Goal: Book appointment/travel/reservation

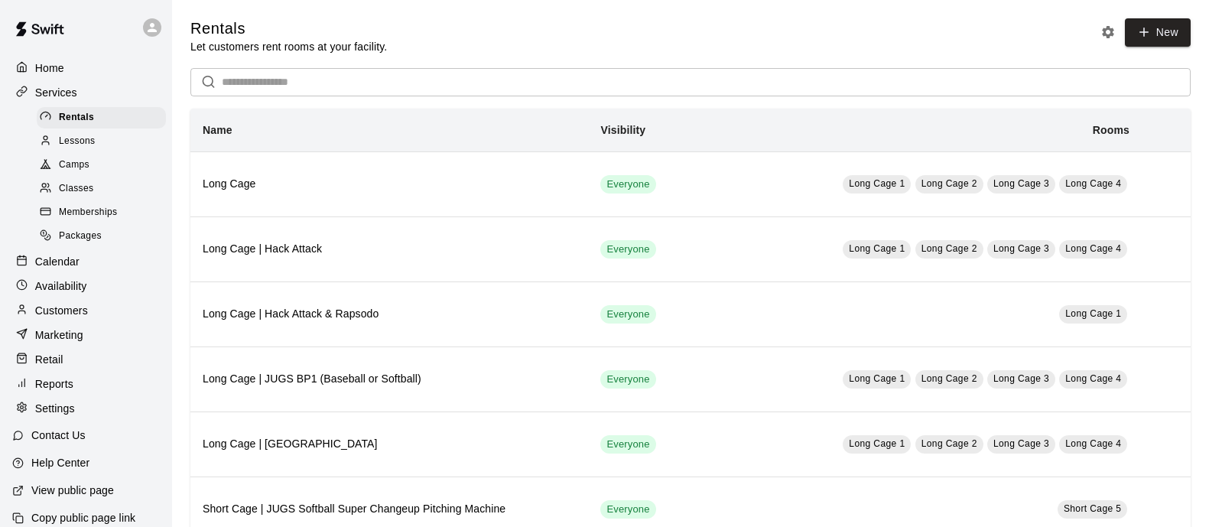
scroll to position [271, 0]
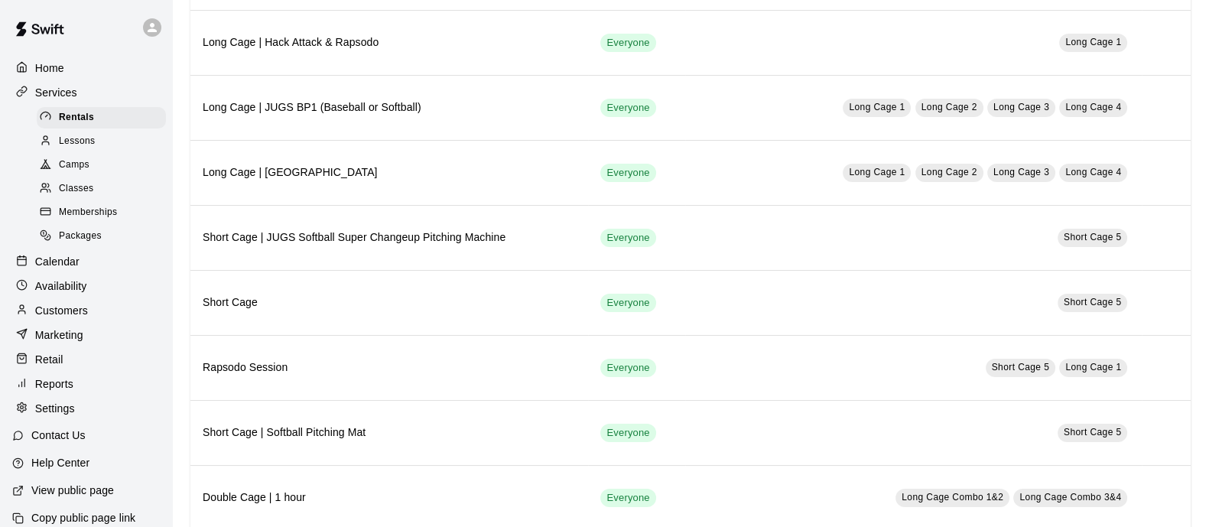
click at [73, 294] on p "Availability" at bounding box center [61, 285] width 52 height 15
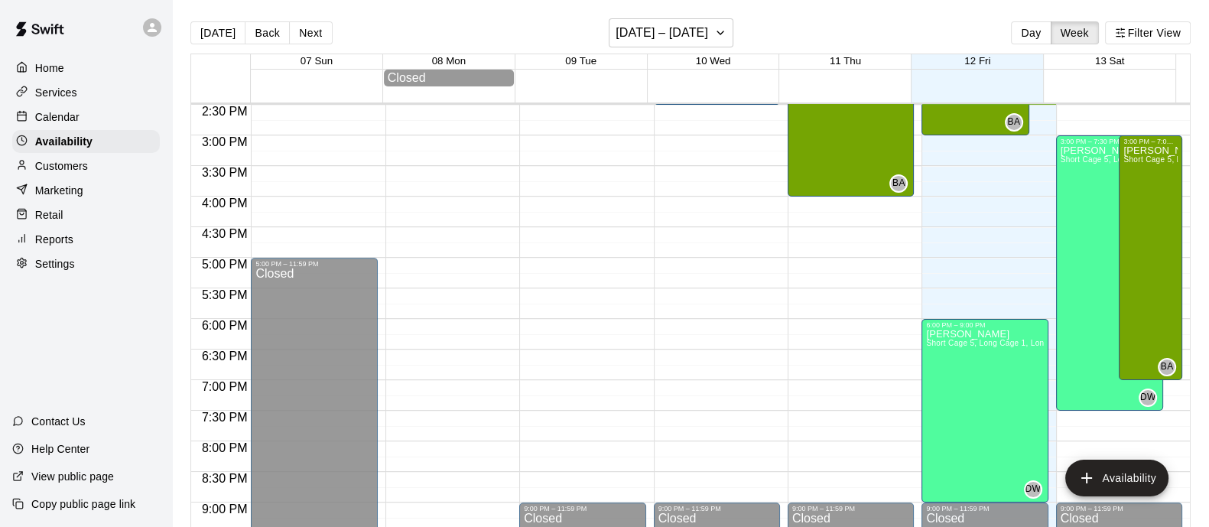
scroll to position [791, 0]
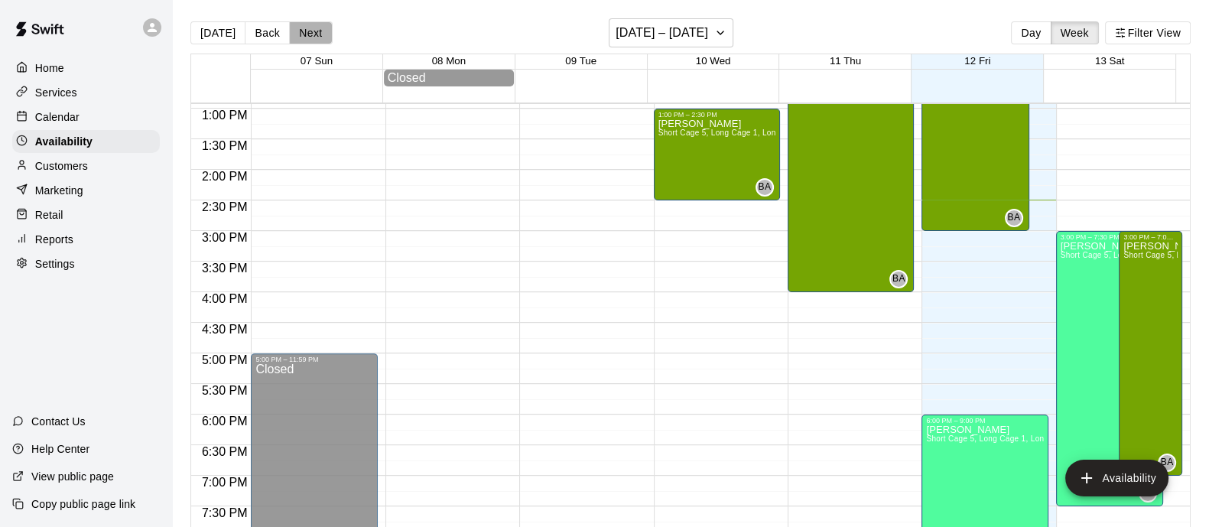
click at [307, 34] on button "Next" at bounding box center [310, 32] width 43 height 23
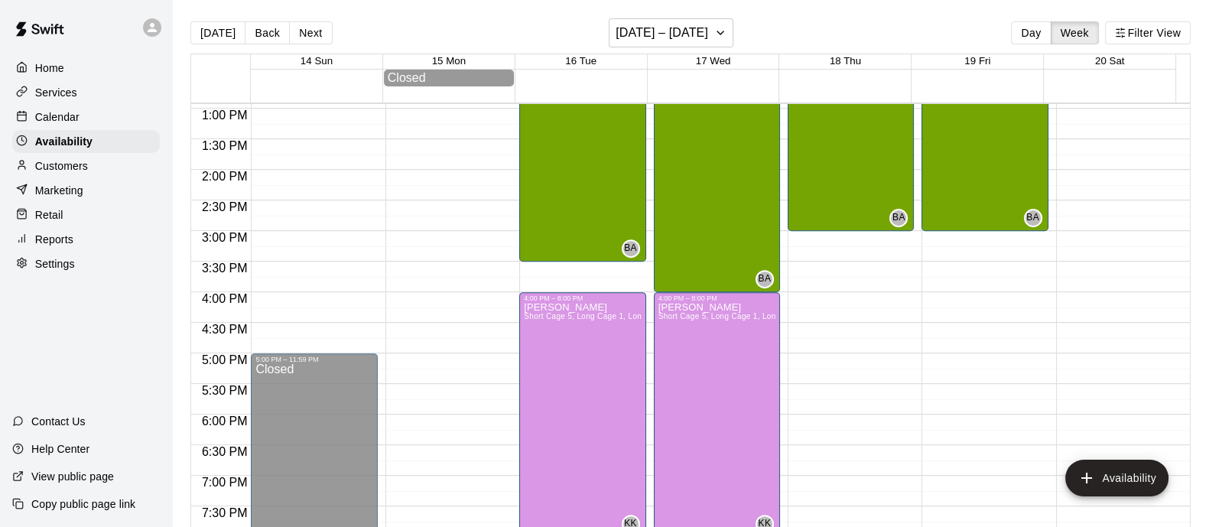
click at [256, 31] on button "Back" at bounding box center [267, 32] width 45 height 23
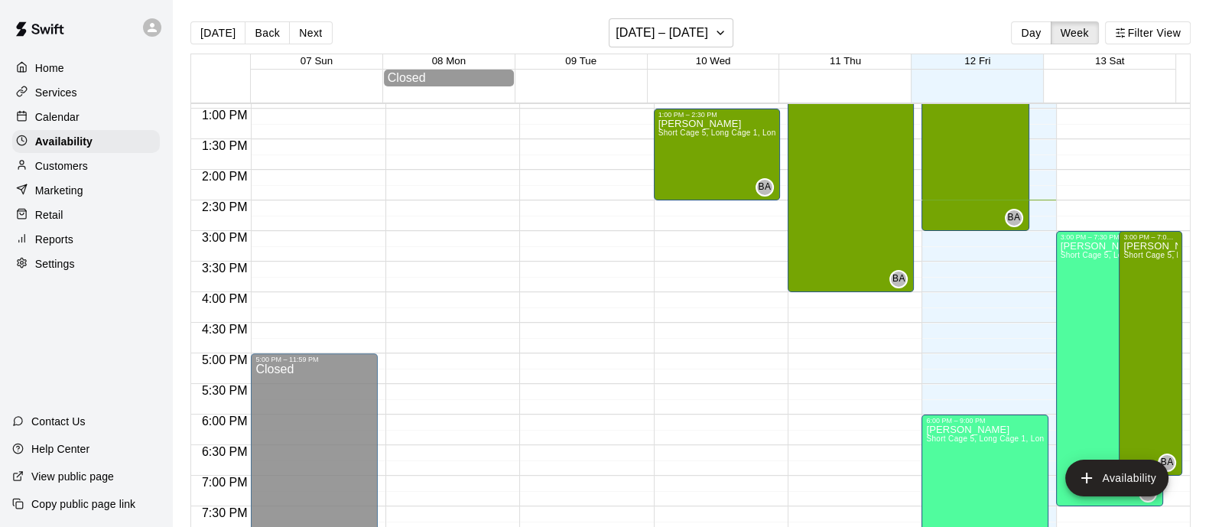
click at [310, 32] on button "Next" at bounding box center [310, 32] width 43 height 23
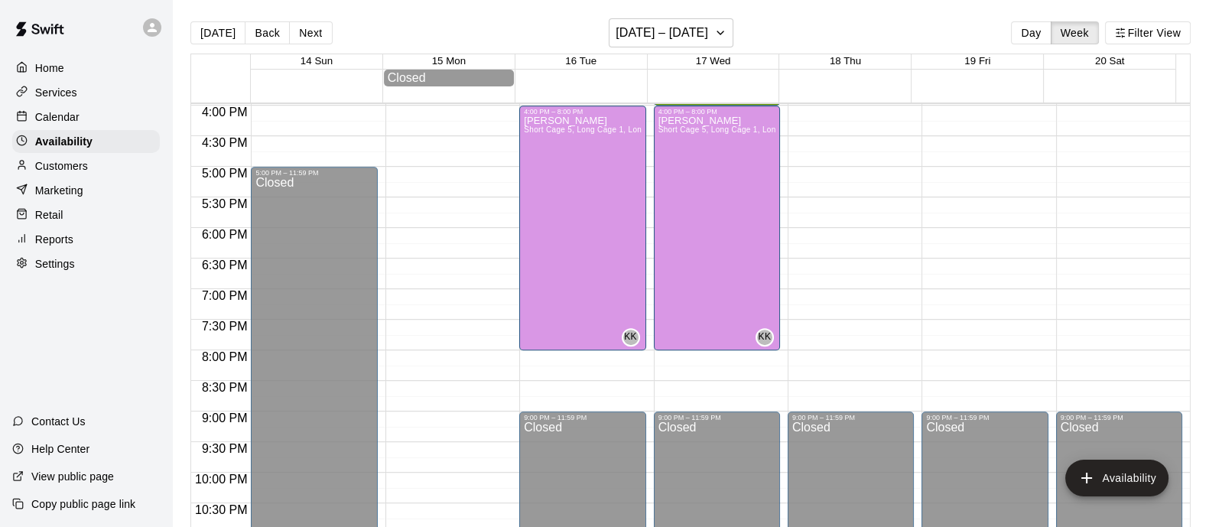
scroll to position [982, 0]
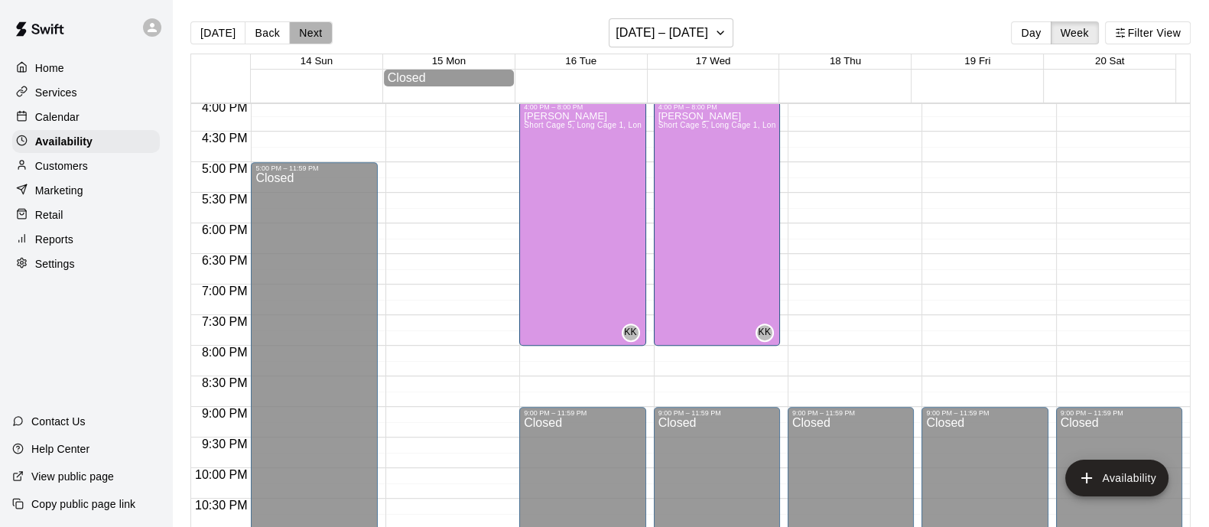
drag, startPoint x: 290, startPoint y: 34, endPoint x: 294, endPoint y: 41, distance: 8.9
click at [290, 34] on button "Next" at bounding box center [310, 32] width 43 height 23
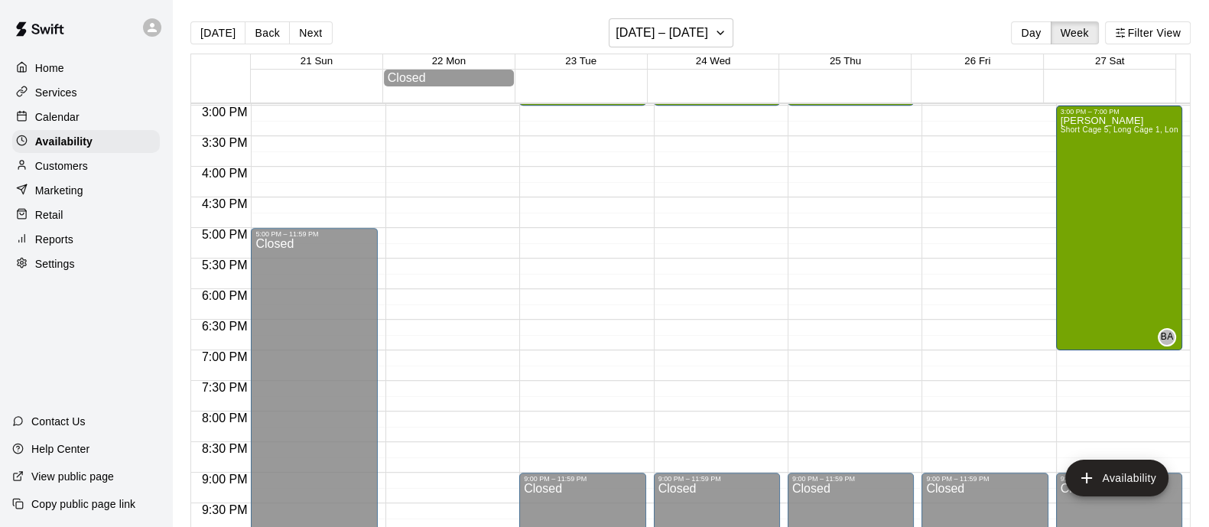
scroll to position [695, 0]
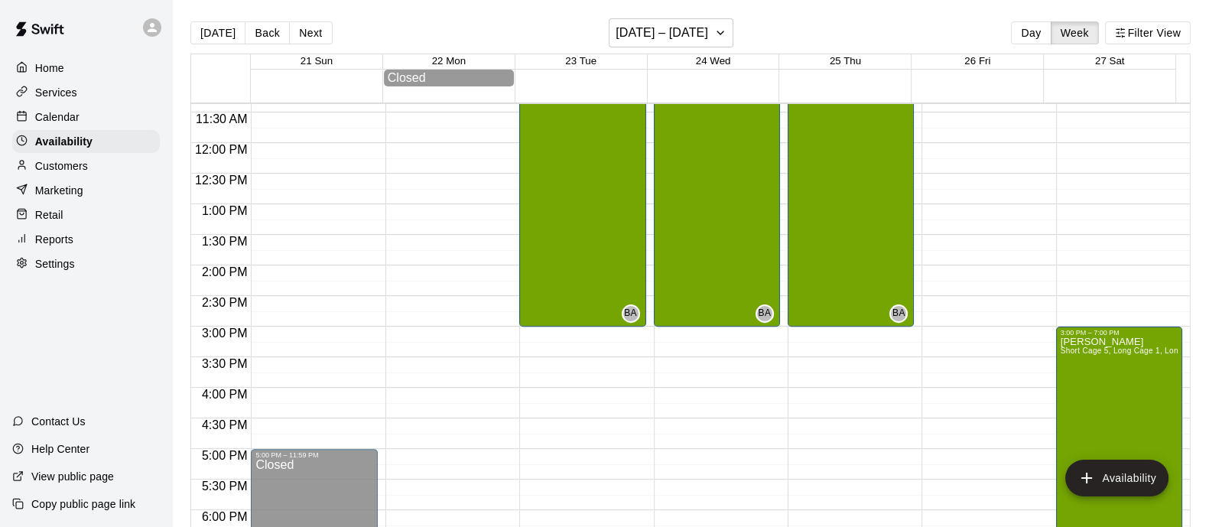
click at [222, 32] on button "[DATE]" at bounding box center [217, 32] width 55 height 23
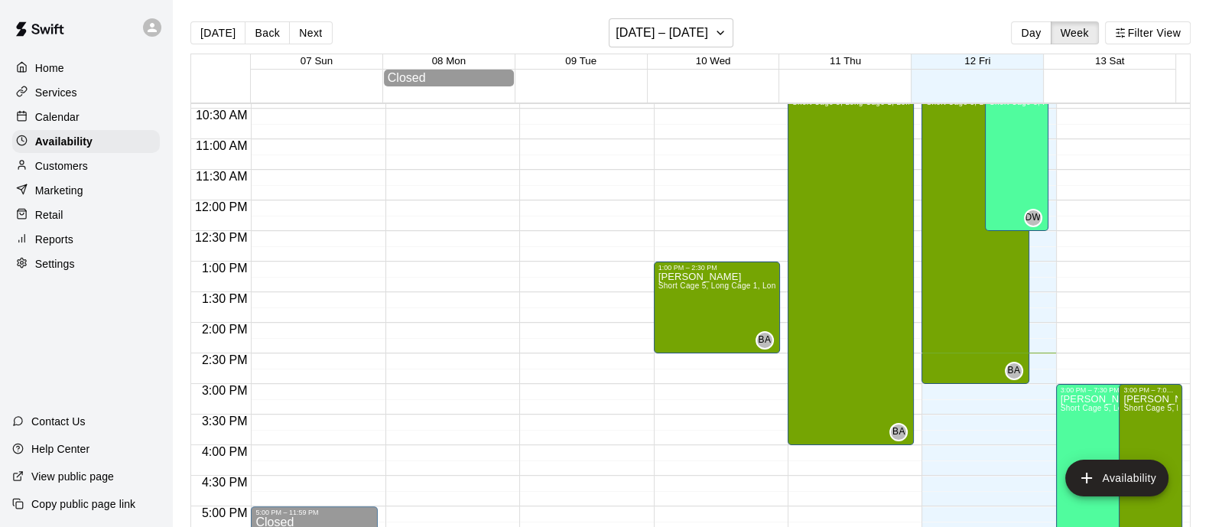
scroll to position [599, 0]
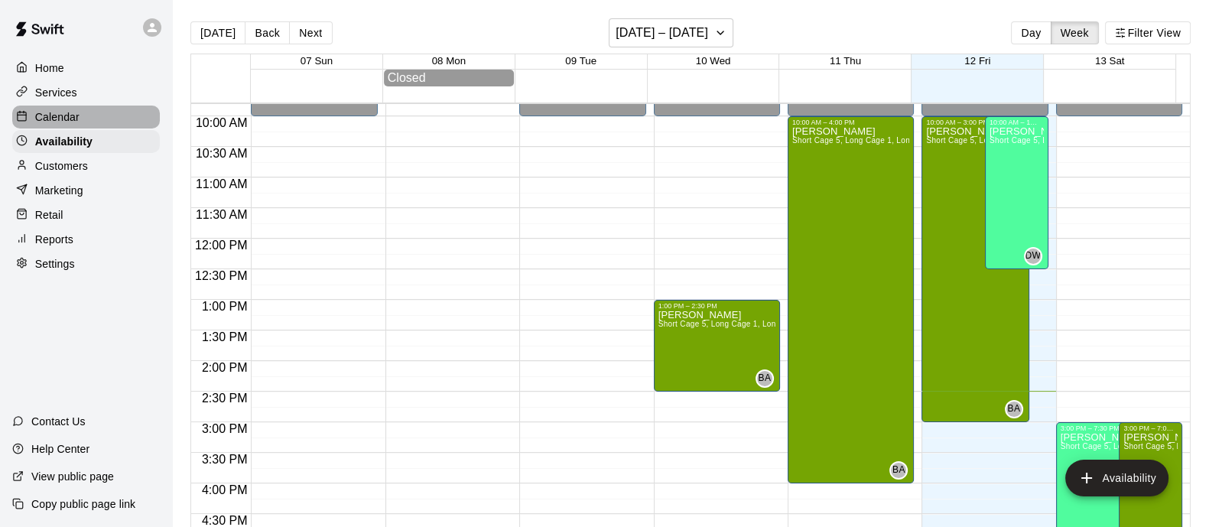
drag, startPoint x: 104, startPoint y: 115, endPoint x: 125, endPoint y: 113, distance: 20.8
click at [103, 115] on div "Calendar" at bounding box center [86, 117] width 148 height 23
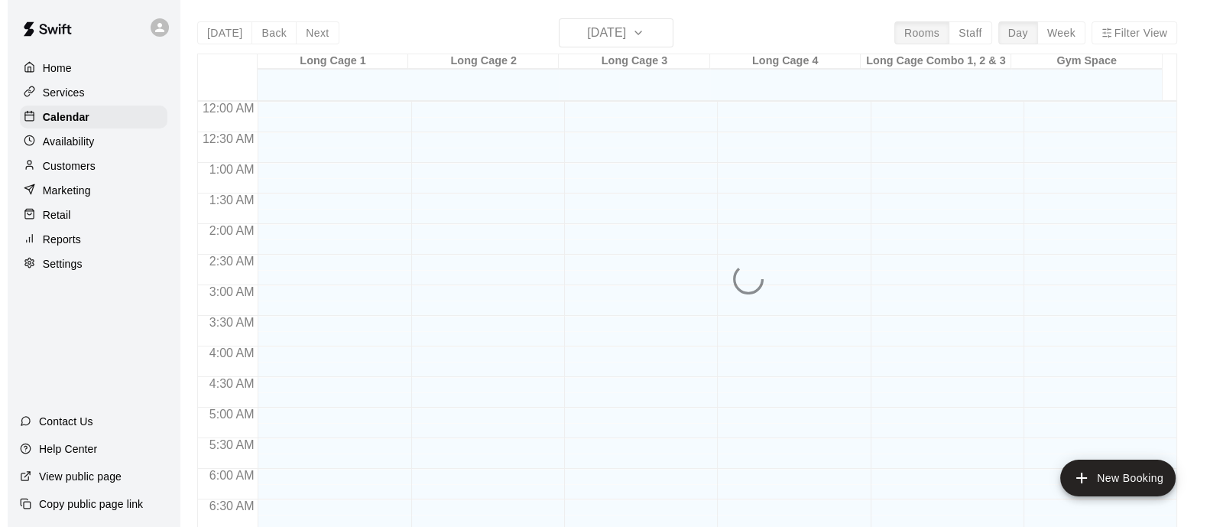
scroll to position [887, 0]
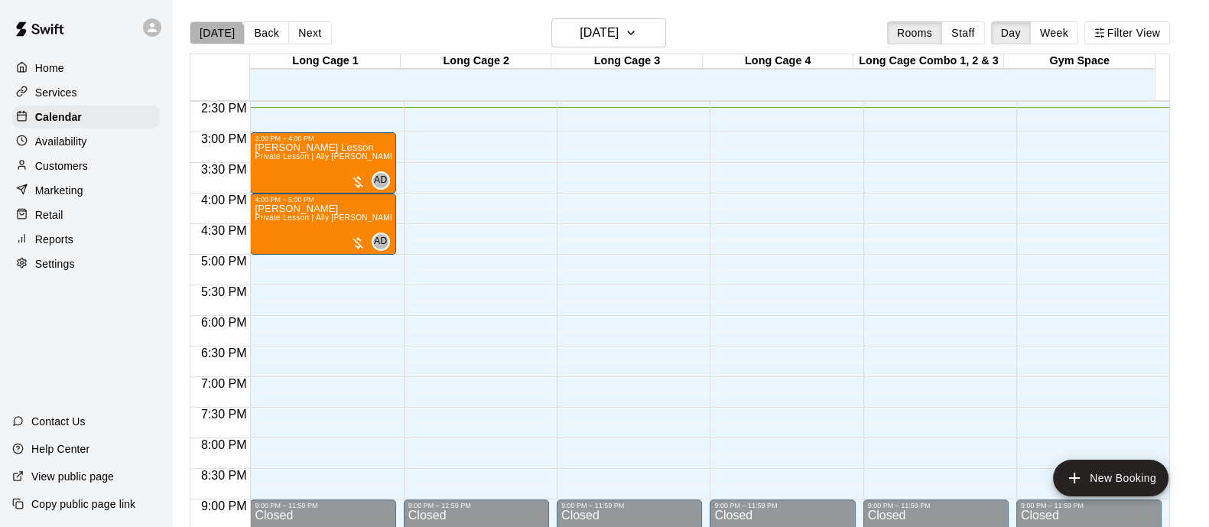
click at [216, 36] on button "[DATE]" at bounding box center [217, 32] width 55 height 23
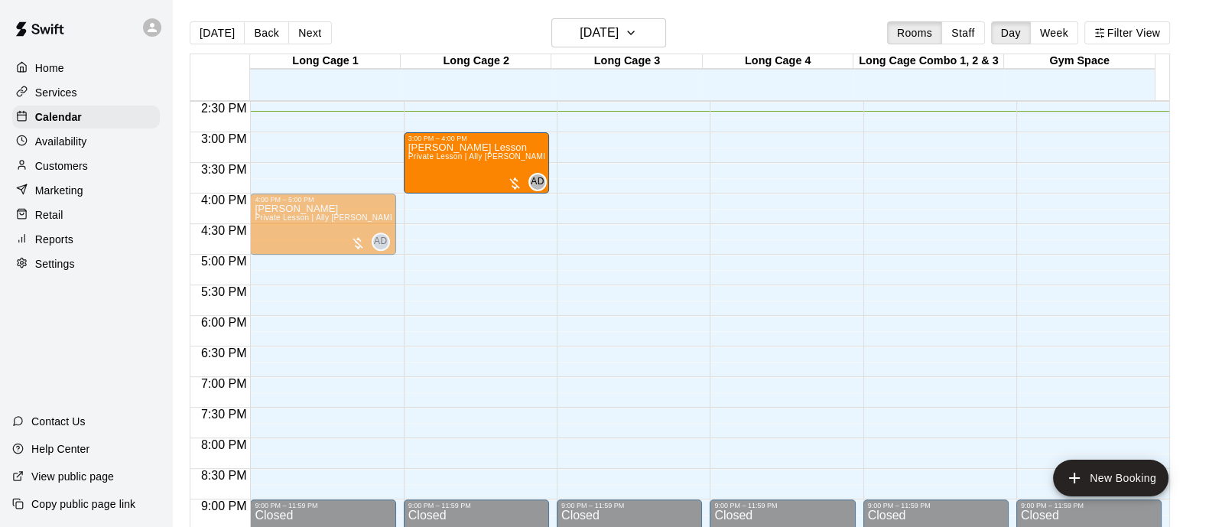
drag, startPoint x: 307, startPoint y: 155, endPoint x: 437, endPoint y: 166, distance: 130.4
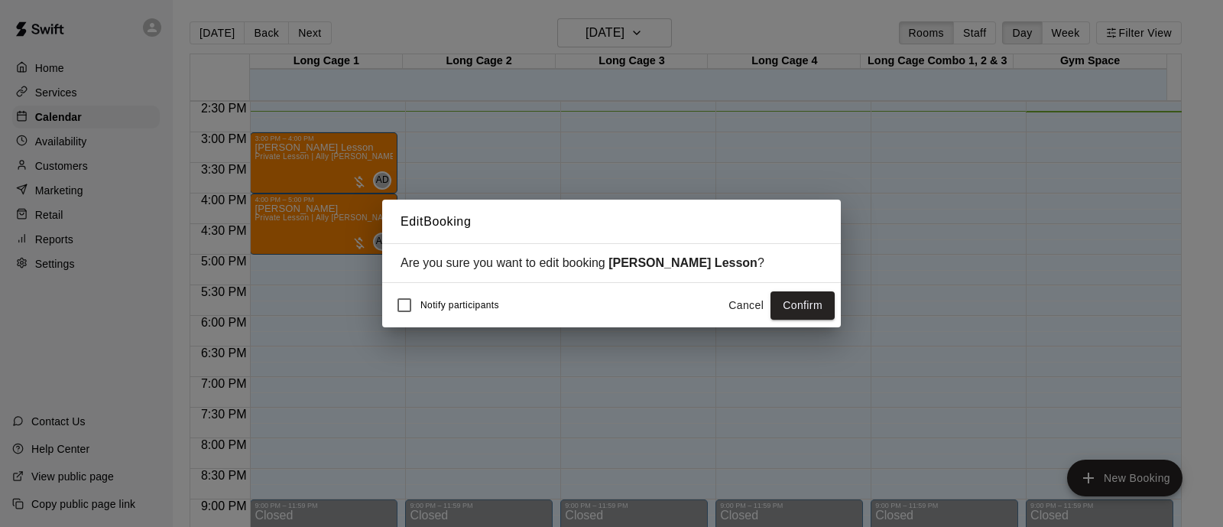
drag, startPoint x: 820, startPoint y: 300, endPoint x: 799, endPoint y: 315, distance: 26.3
click at [818, 300] on button "Confirm" at bounding box center [803, 305] width 64 height 28
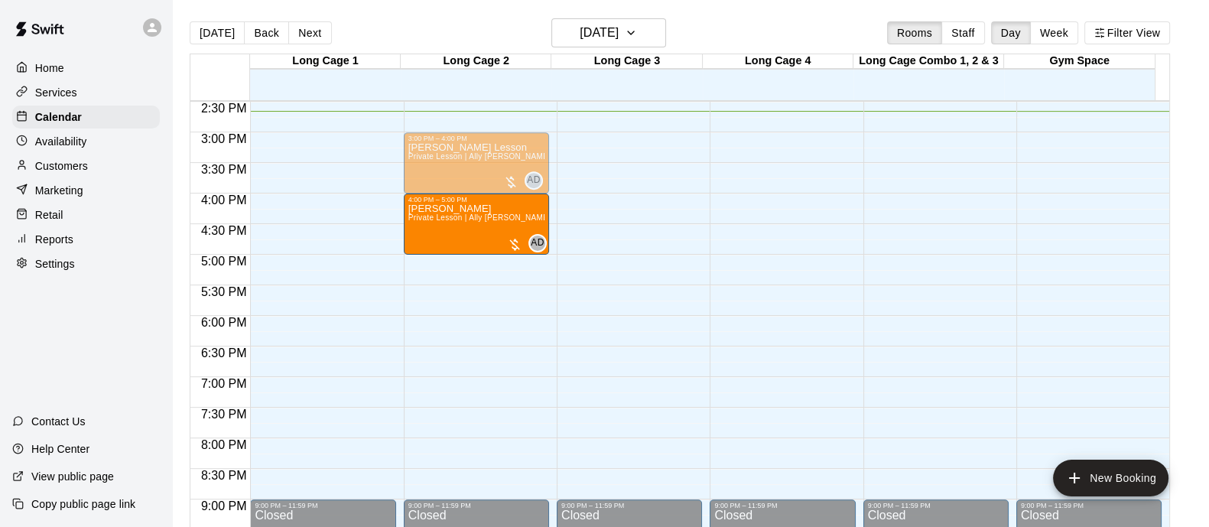
drag, startPoint x: 317, startPoint y: 222, endPoint x: 449, endPoint y: 228, distance: 131.6
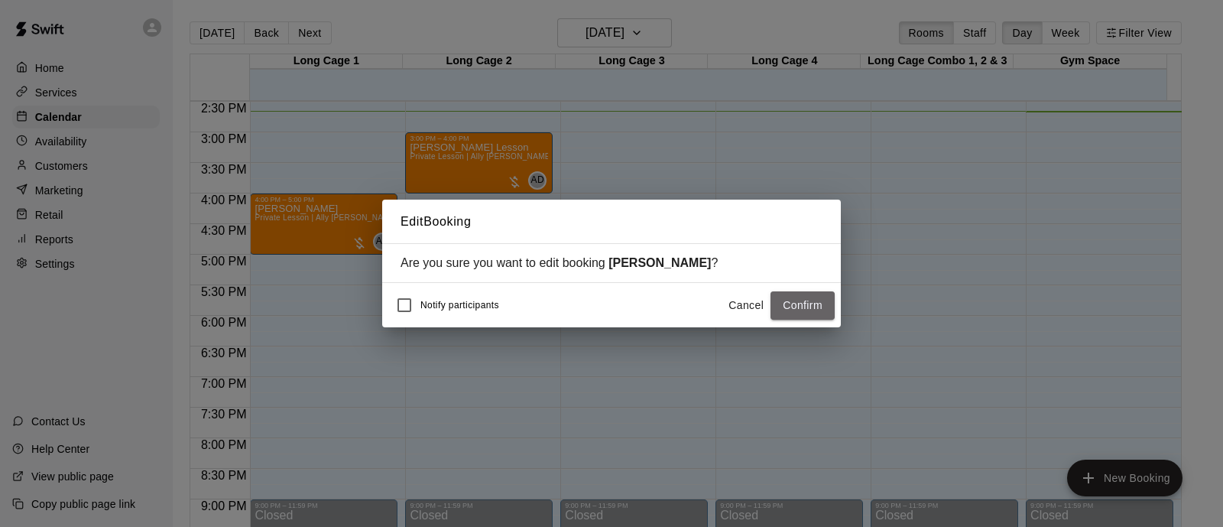
click at [813, 305] on button "Confirm" at bounding box center [803, 305] width 64 height 28
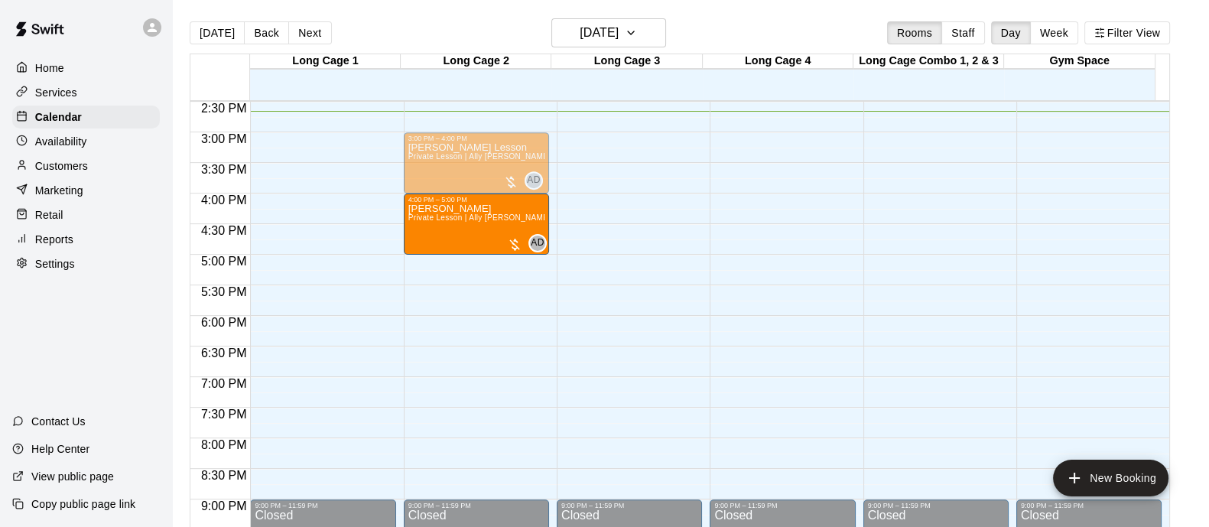
drag, startPoint x: 315, startPoint y: 206, endPoint x: 416, endPoint y: 219, distance: 101.7
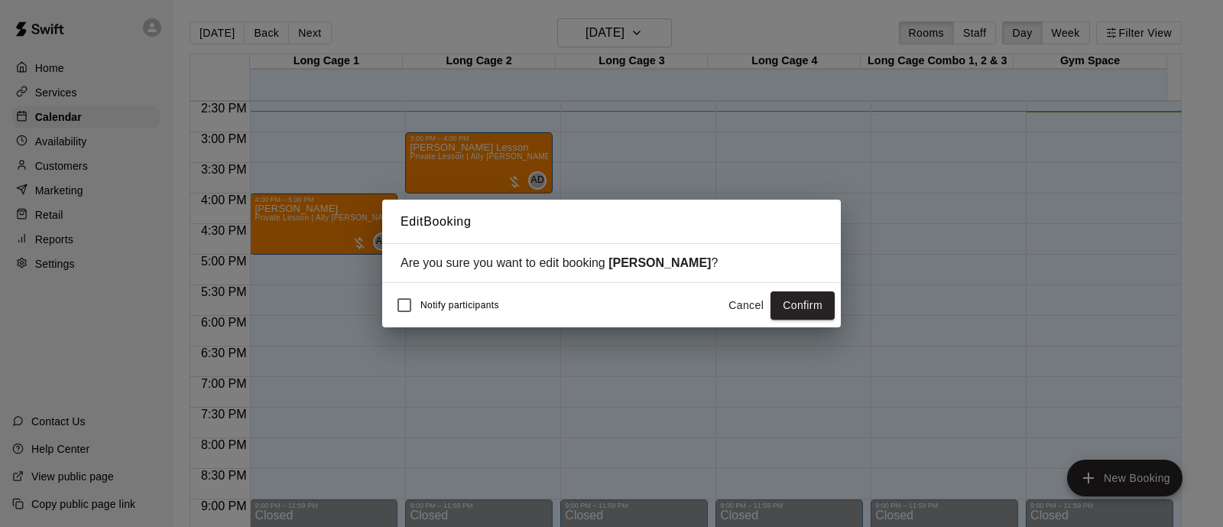
click at [824, 307] on button "Confirm" at bounding box center [803, 305] width 64 height 28
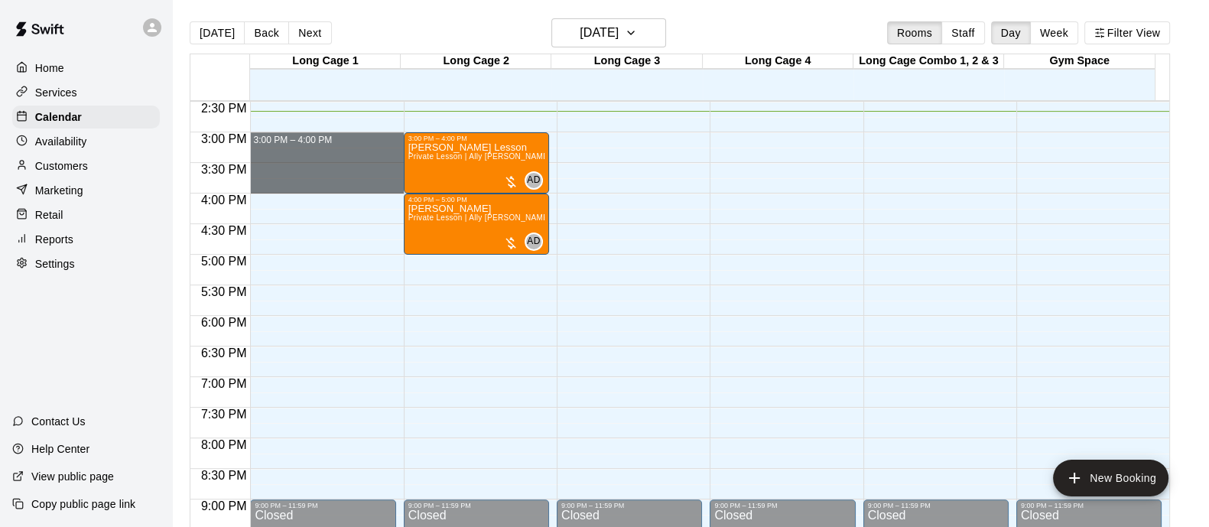
drag, startPoint x: 348, startPoint y: 144, endPoint x: 340, endPoint y: 193, distance: 48.8
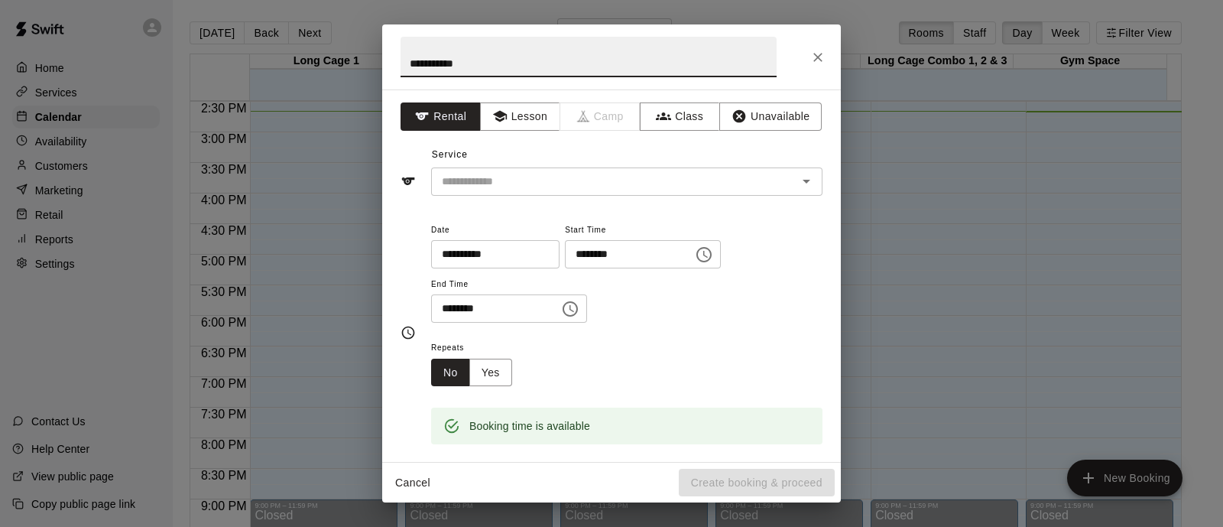
type input "**********"
click at [456, 196] on div "**********" at bounding box center [611, 275] width 459 height 372
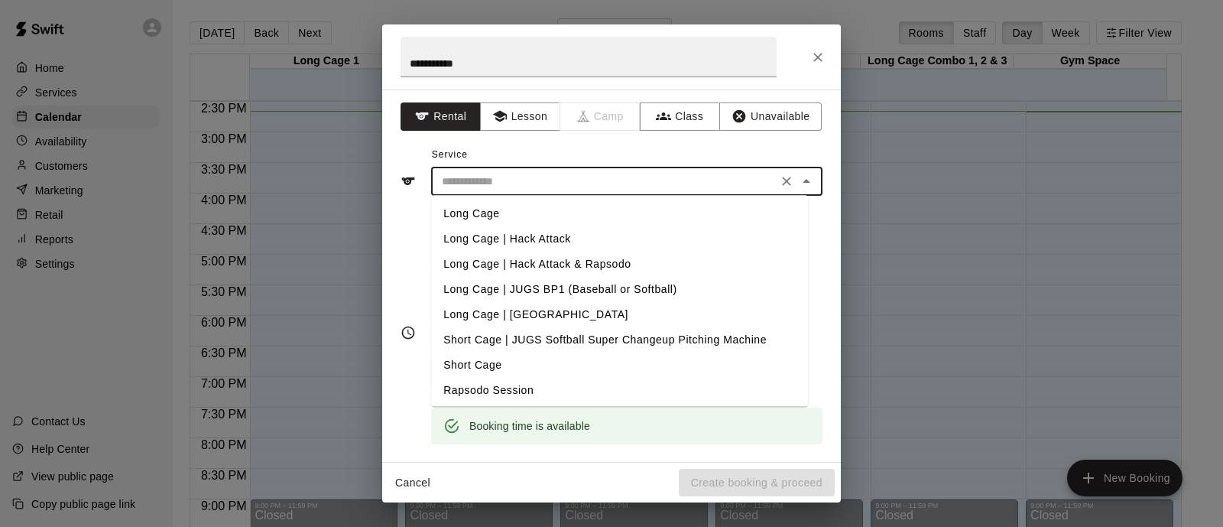
click at [482, 180] on input "text" at bounding box center [604, 181] width 337 height 19
click at [583, 239] on li "Long Cage | Hack Attack" at bounding box center [619, 238] width 377 height 25
type input "**********"
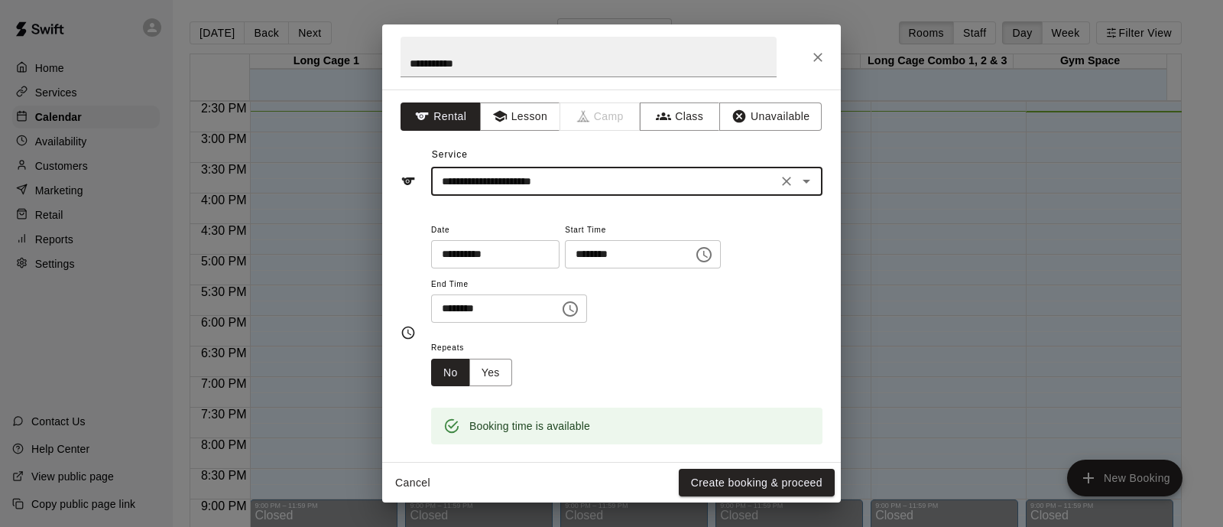
click at [586, 209] on div "**********" at bounding box center [612, 332] width 422 height 249
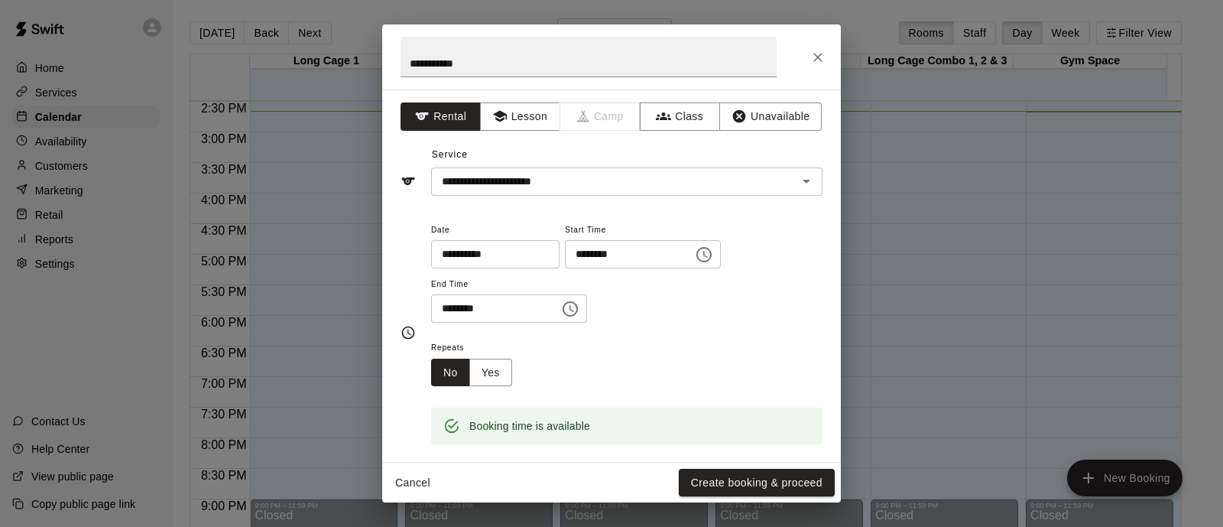
click at [587, 172] on input "**********" at bounding box center [604, 181] width 337 height 19
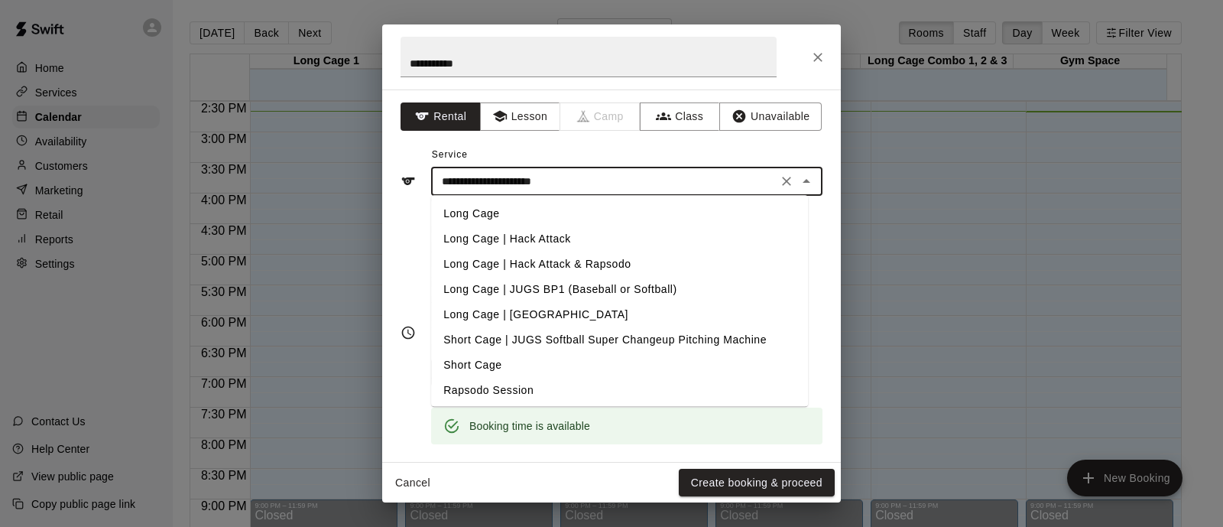
click at [416, 479] on button "Cancel" at bounding box center [412, 483] width 49 height 28
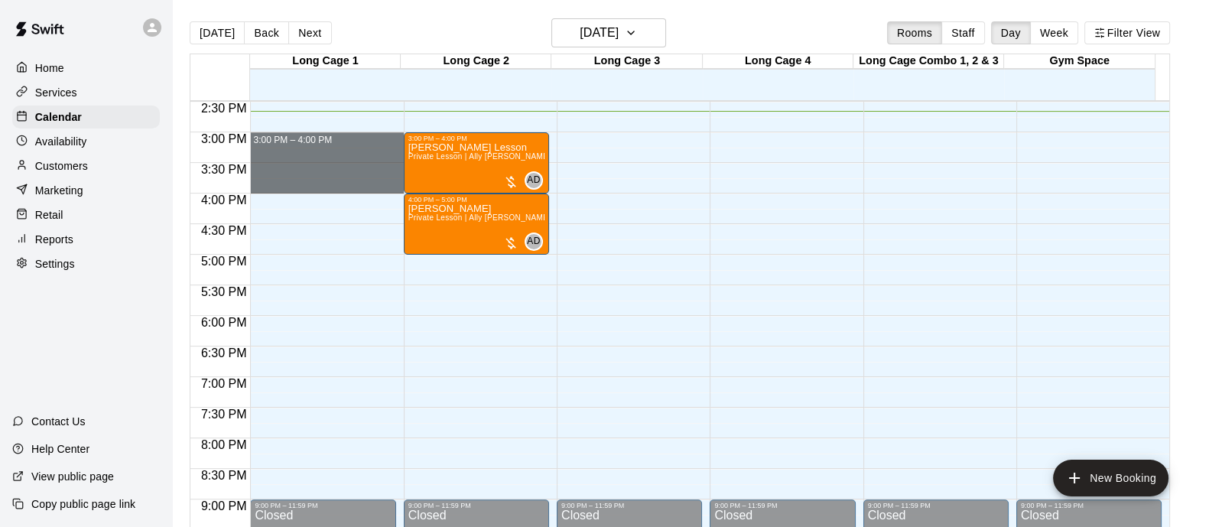
drag, startPoint x: 357, startPoint y: 140, endPoint x: 346, endPoint y: 189, distance: 50.3
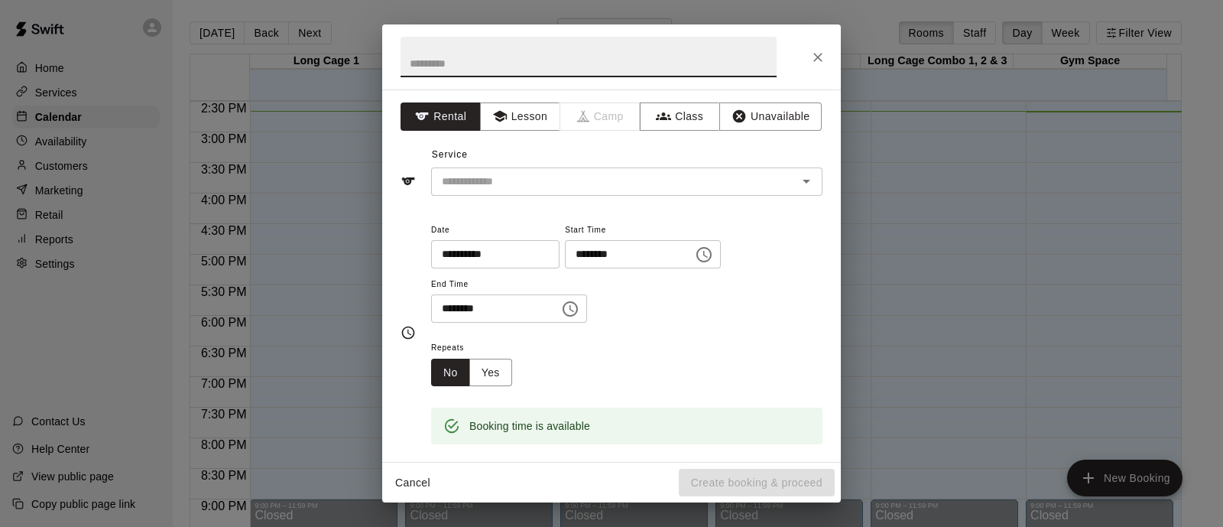
click at [771, 114] on button "Unavailable" at bounding box center [770, 116] width 102 height 28
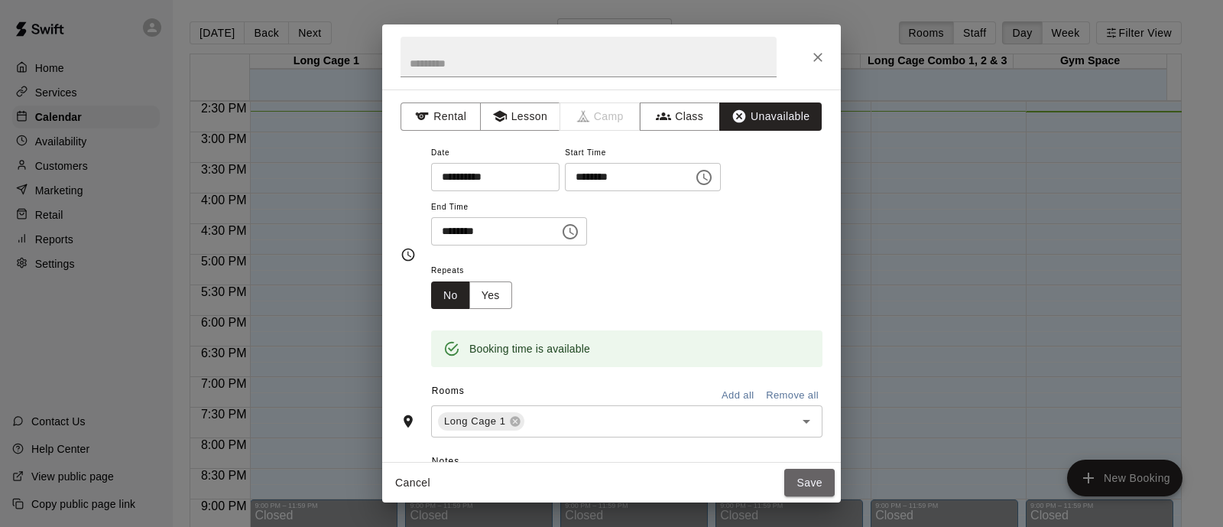
click at [810, 492] on button "Save" at bounding box center [809, 483] width 50 height 28
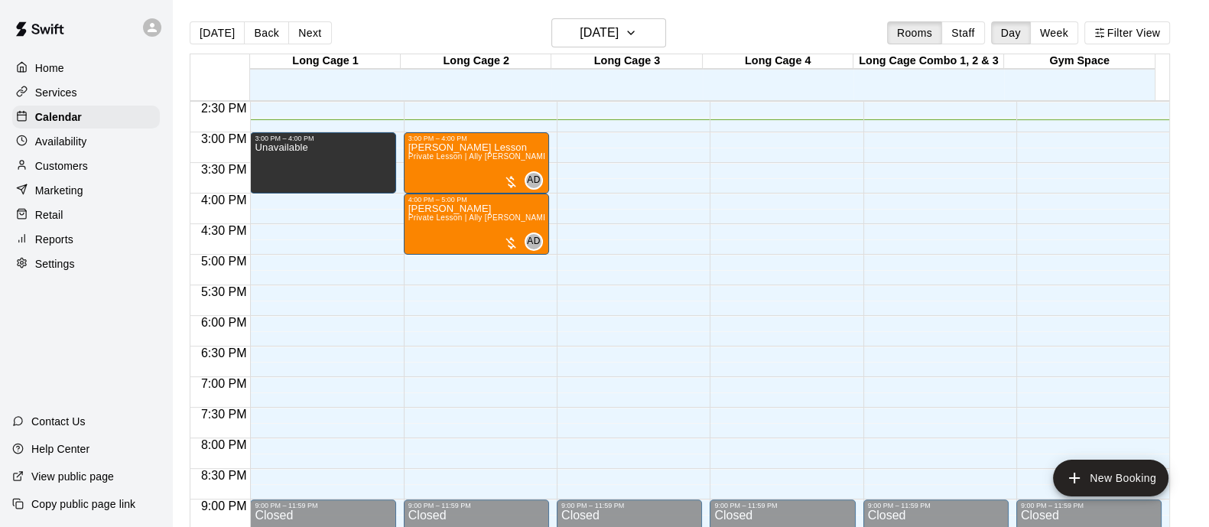
click at [472, 24] on div "[DATE] Back [DATE][DATE] Rooms Staff Day Week Filter View" at bounding box center [680, 35] width 980 height 35
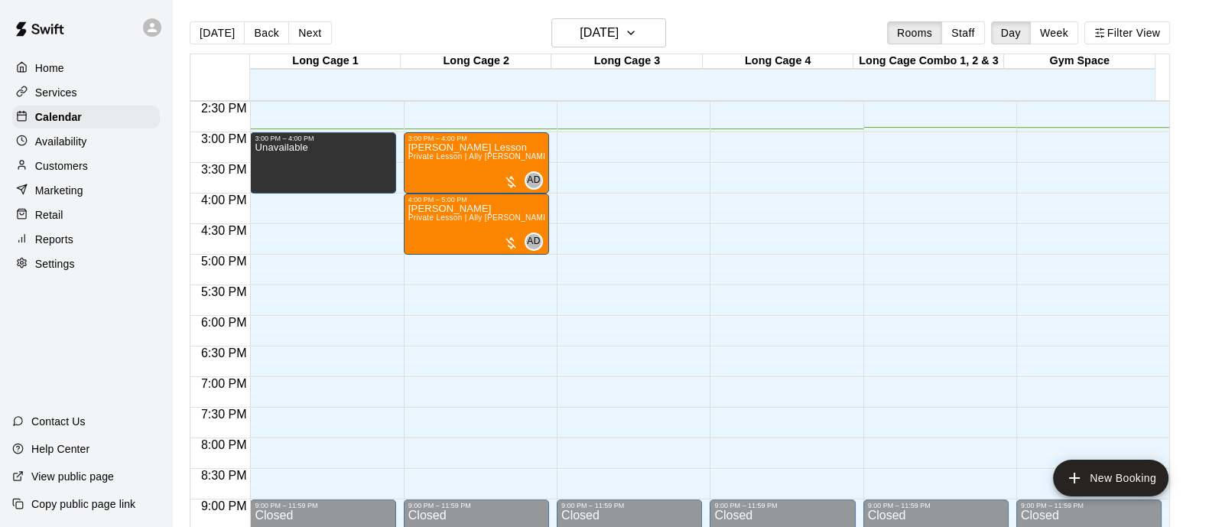
click at [369, 173] on div "Unavailable" at bounding box center [323, 405] width 136 height 527
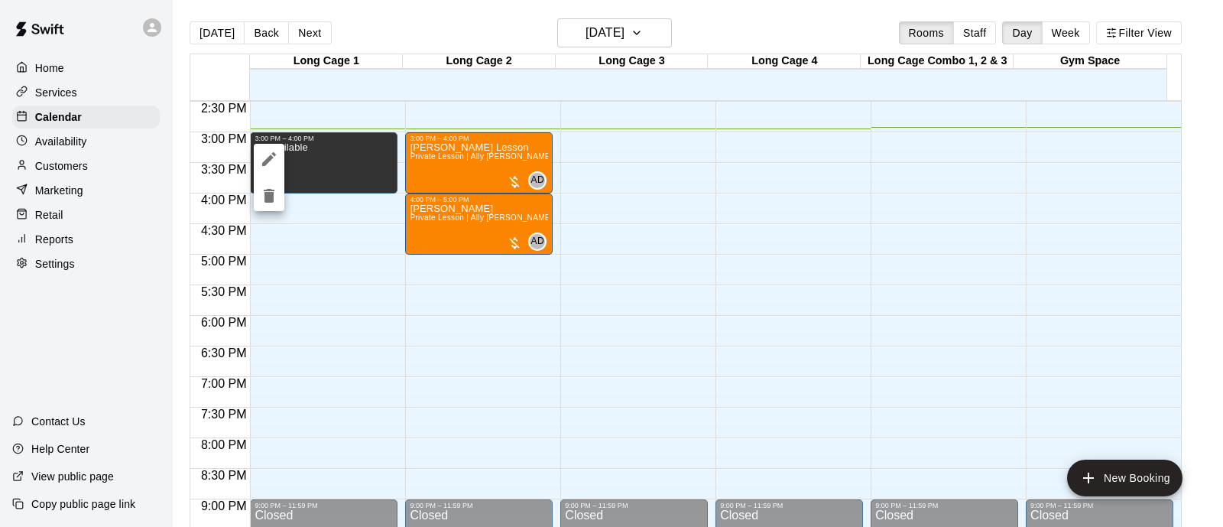
click at [271, 200] on icon "delete" at bounding box center [269, 196] width 11 height 14
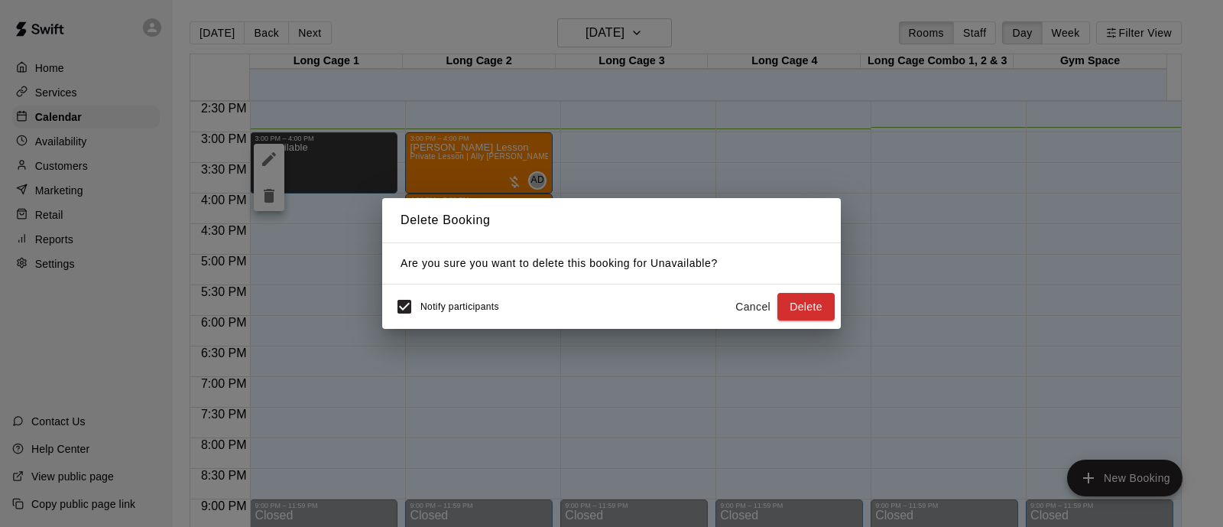
click at [806, 307] on button "Delete" at bounding box center [806, 307] width 57 height 28
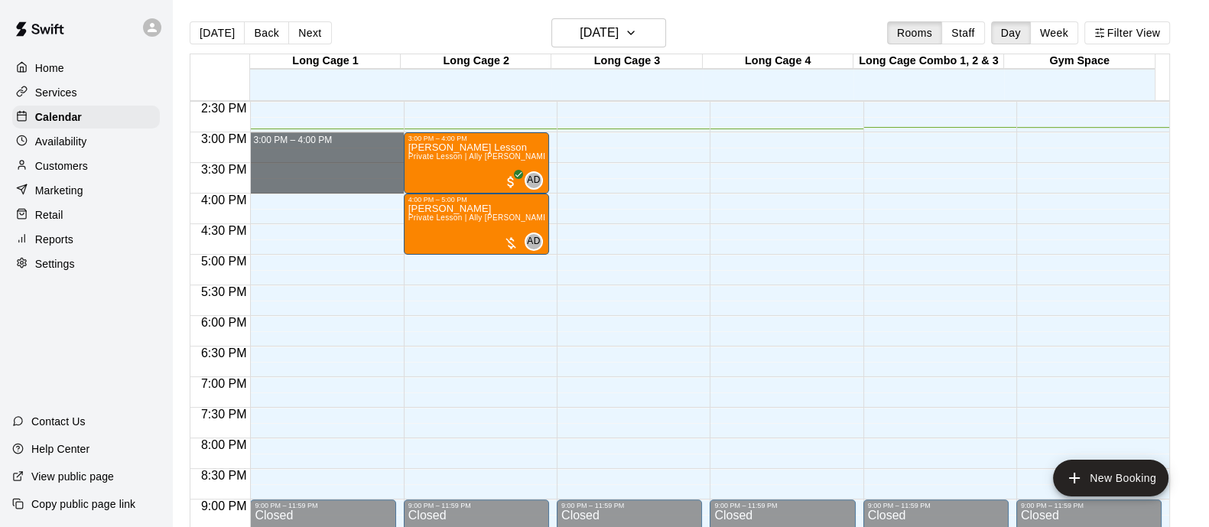
drag, startPoint x: 354, startPoint y: 139, endPoint x: 352, endPoint y: 183, distance: 44.4
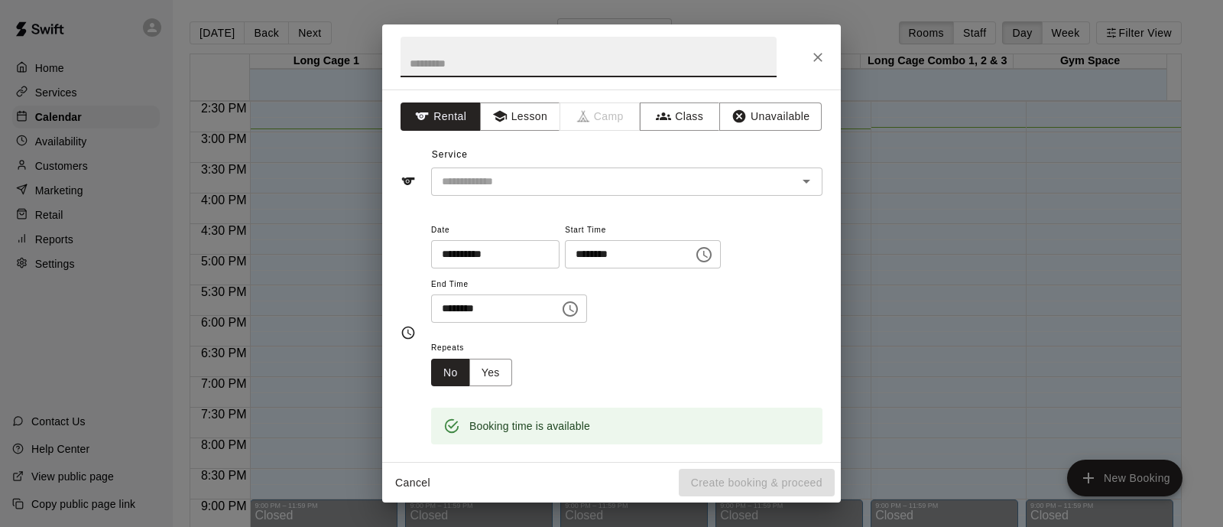
click at [443, 64] on input "text" at bounding box center [589, 57] width 376 height 41
type input "**********"
click at [502, 164] on div "Service ​" at bounding box center [612, 169] width 422 height 53
click at [500, 183] on input "text" at bounding box center [604, 181] width 337 height 19
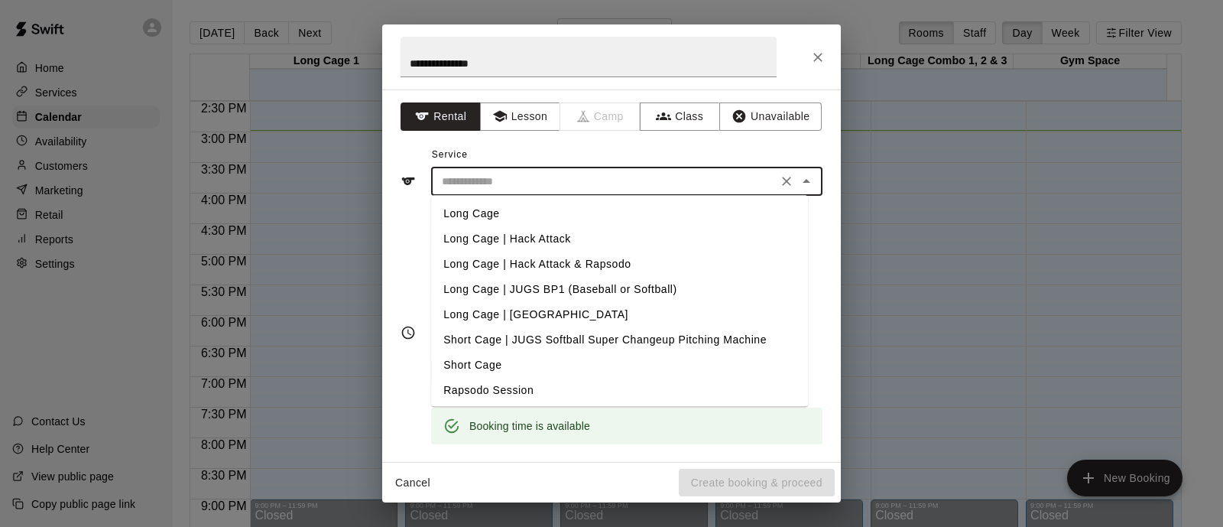
click at [567, 208] on li "Long Cage" at bounding box center [619, 213] width 377 height 25
type input "*********"
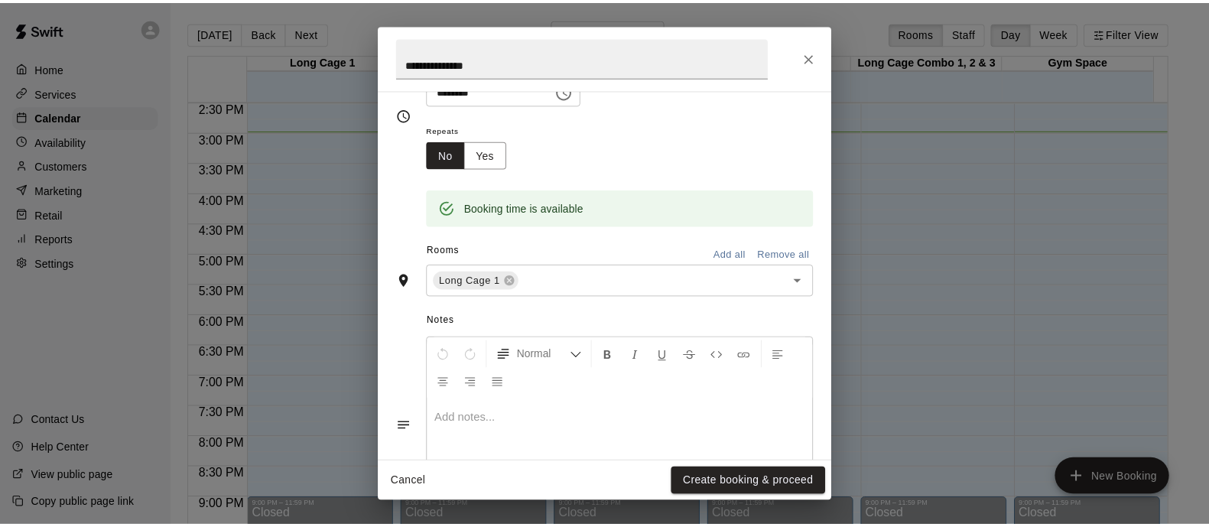
scroll to position [298, 0]
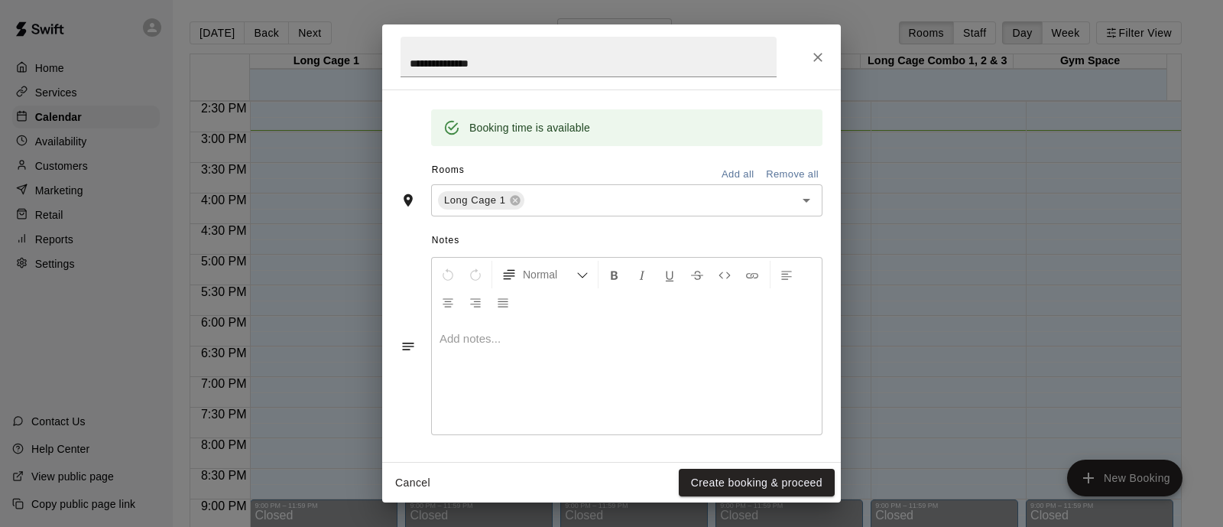
click at [732, 498] on div "Cancel Create booking & proceed" at bounding box center [611, 483] width 459 height 41
click at [737, 482] on button "Create booking & proceed" at bounding box center [757, 483] width 156 height 28
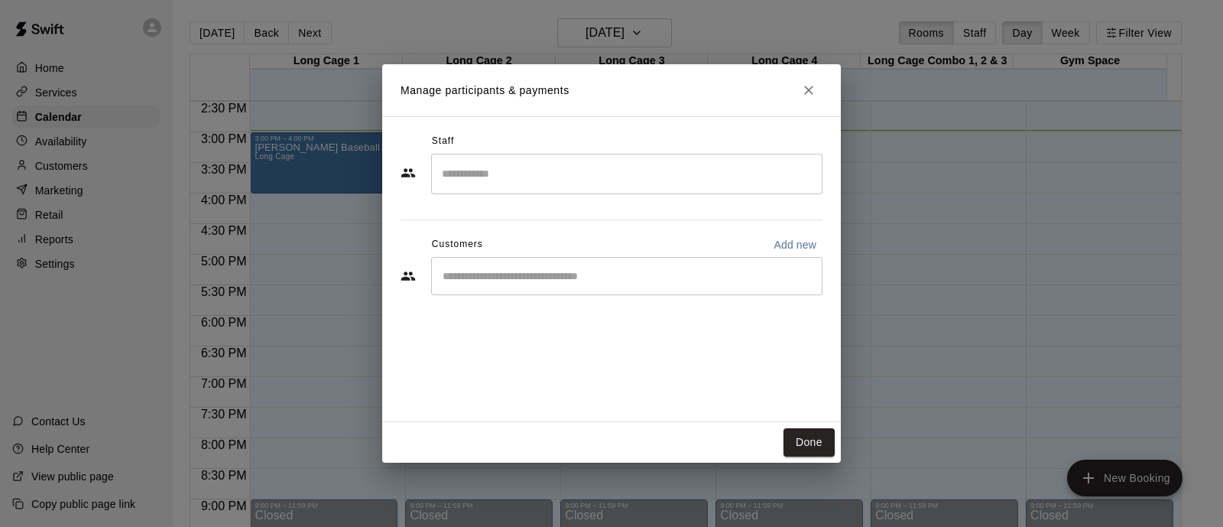
click at [666, 282] on input "Start typing to search customers..." at bounding box center [627, 275] width 378 height 15
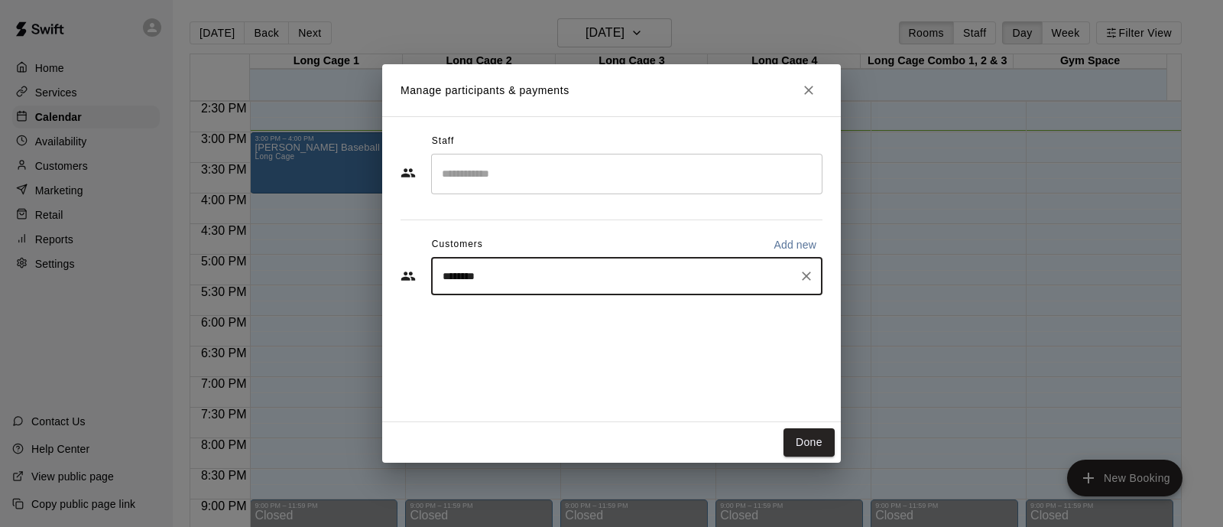
drag, startPoint x: 407, startPoint y: 309, endPoint x: 354, endPoint y: 313, distance: 52.9
click at [355, 313] on div "Manage participants & payments Staff ​ Customers Add new ******** ​ Done" at bounding box center [611, 263] width 1223 height 527
type input "******"
click at [531, 315] on p "[PERSON_NAME]" at bounding box center [520, 311] width 93 height 16
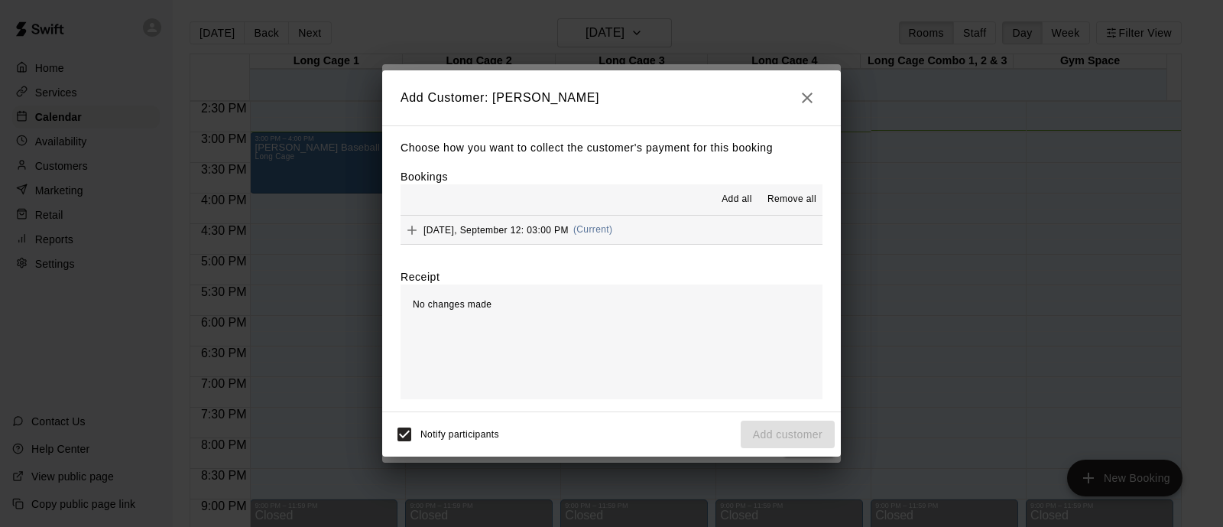
click at [564, 221] on div "[DATE], September 12: 03:00 PM (Current)" at bounding box center [507, 230] width 212 height 23
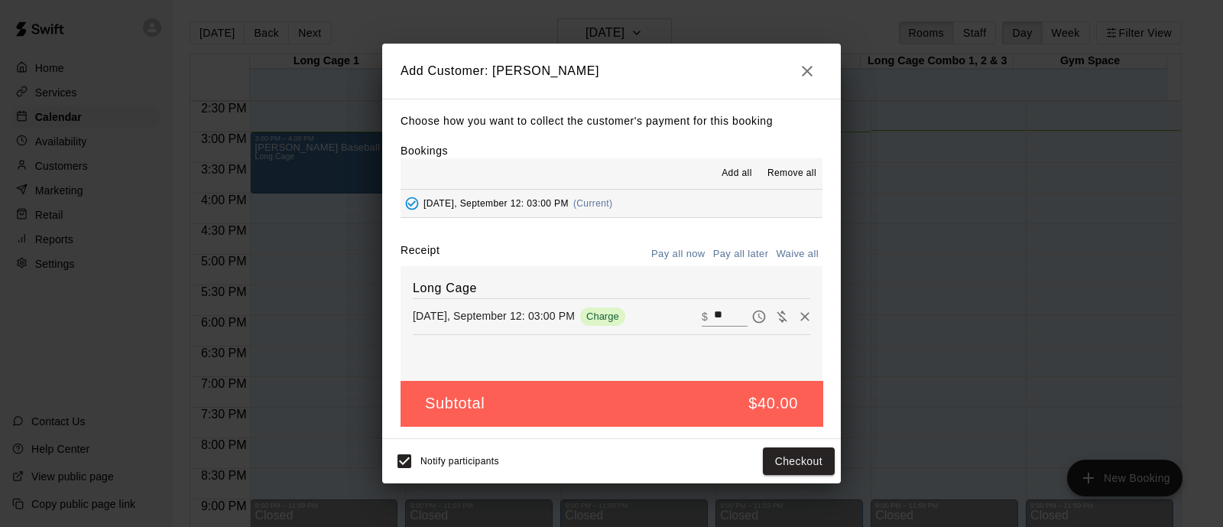
click at [433, 463] on span "Notify participants" at bounding box center [459, 461] width 79 height 11
click at [800, 471] on button "Checkout" at bounding box center [799, 461] width 72 height 28
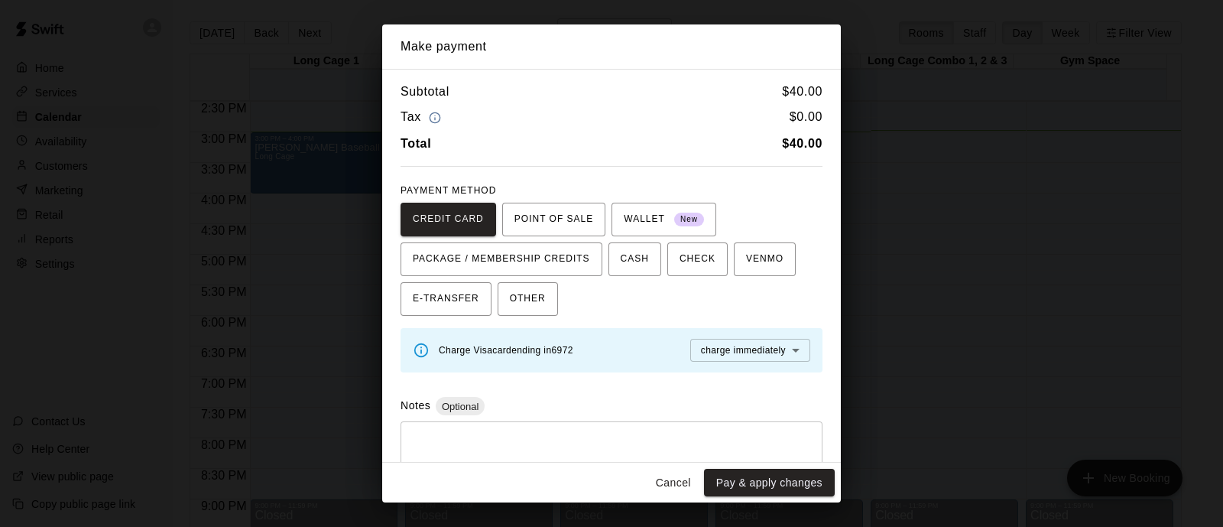
click at [672, 479] on button "Cancel" at bounding box center [673, 483] width 49 height 28
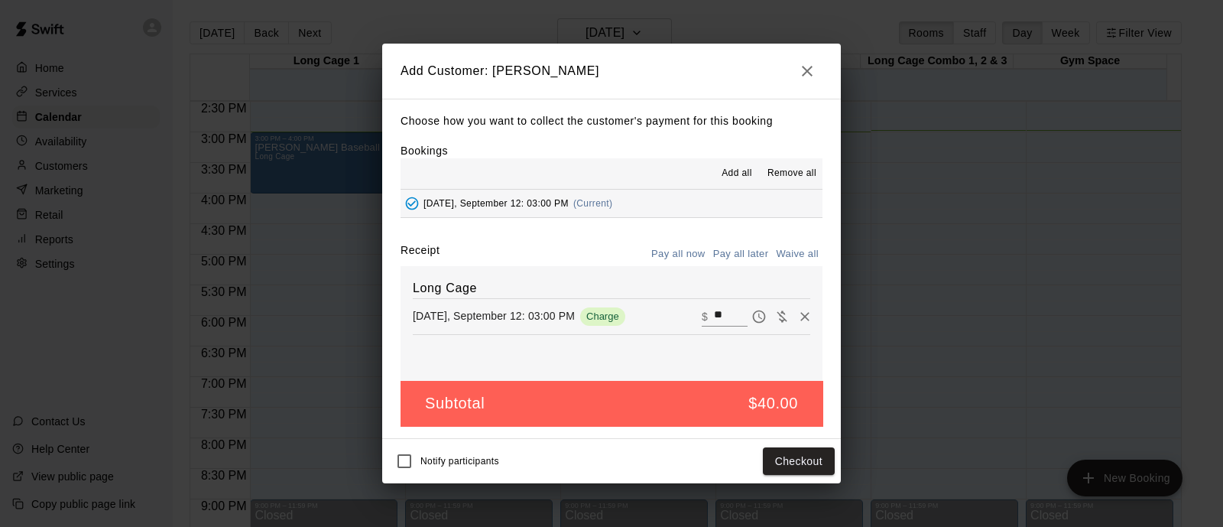
click at [726, 258] on button "Pay all later" at bounding box center [740, 254] width 63 height 24
drag, startPoint x: 788, startPoint y: 461, endPoint x: 814, endPoint y: 490, distance: 39.0
click at [787, 462] on button "Add customer" at bounding box center [788, 461] width 94 height 28
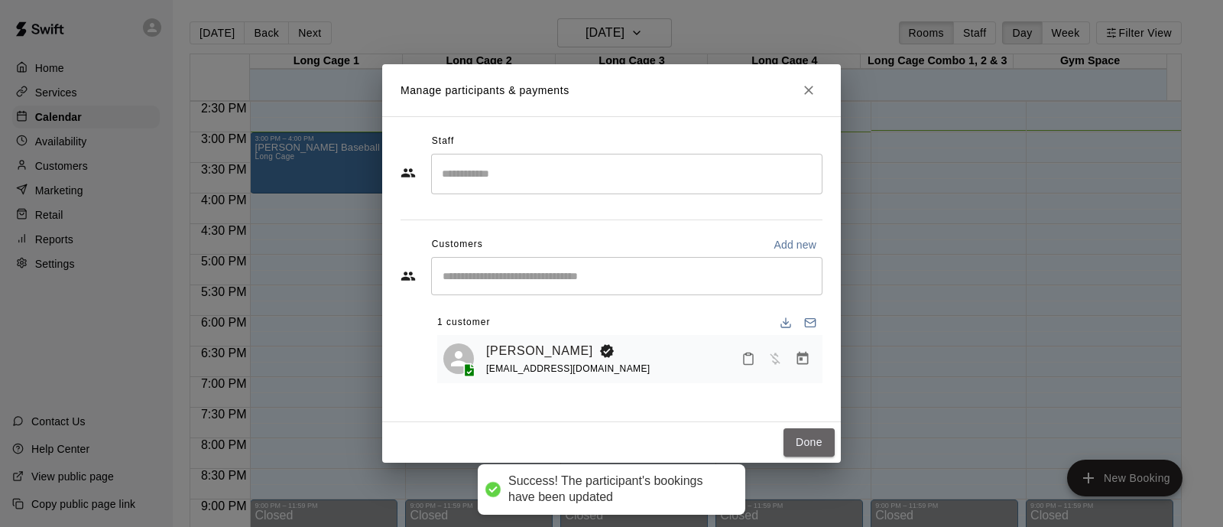
click at [808, 446] on button "Done" at bounding box center [809, 442] width 51 height 28
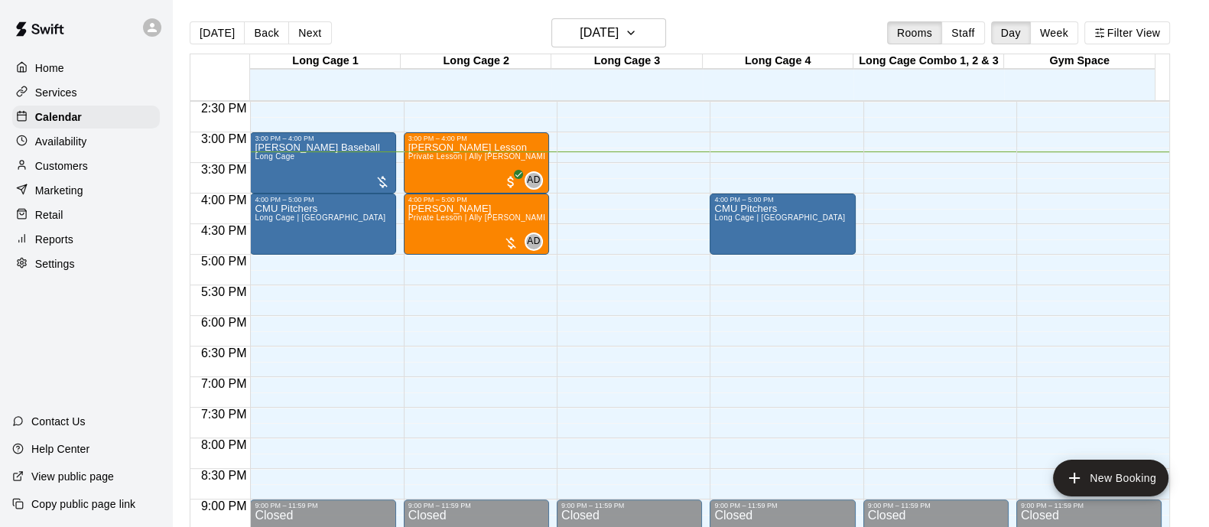
click at [219, 28] on button "[DATE]" at bounding box center [217, 32] width 55 height 23
click at [72, 118] on p "Calendar" at bounding box center [58, 116] width 47 height 15
click at [212, 31] on button "[DATE]" at bounding box center [217, 32] width 55 height 23
